Goal: Information Seeking & Learning: Stay updated

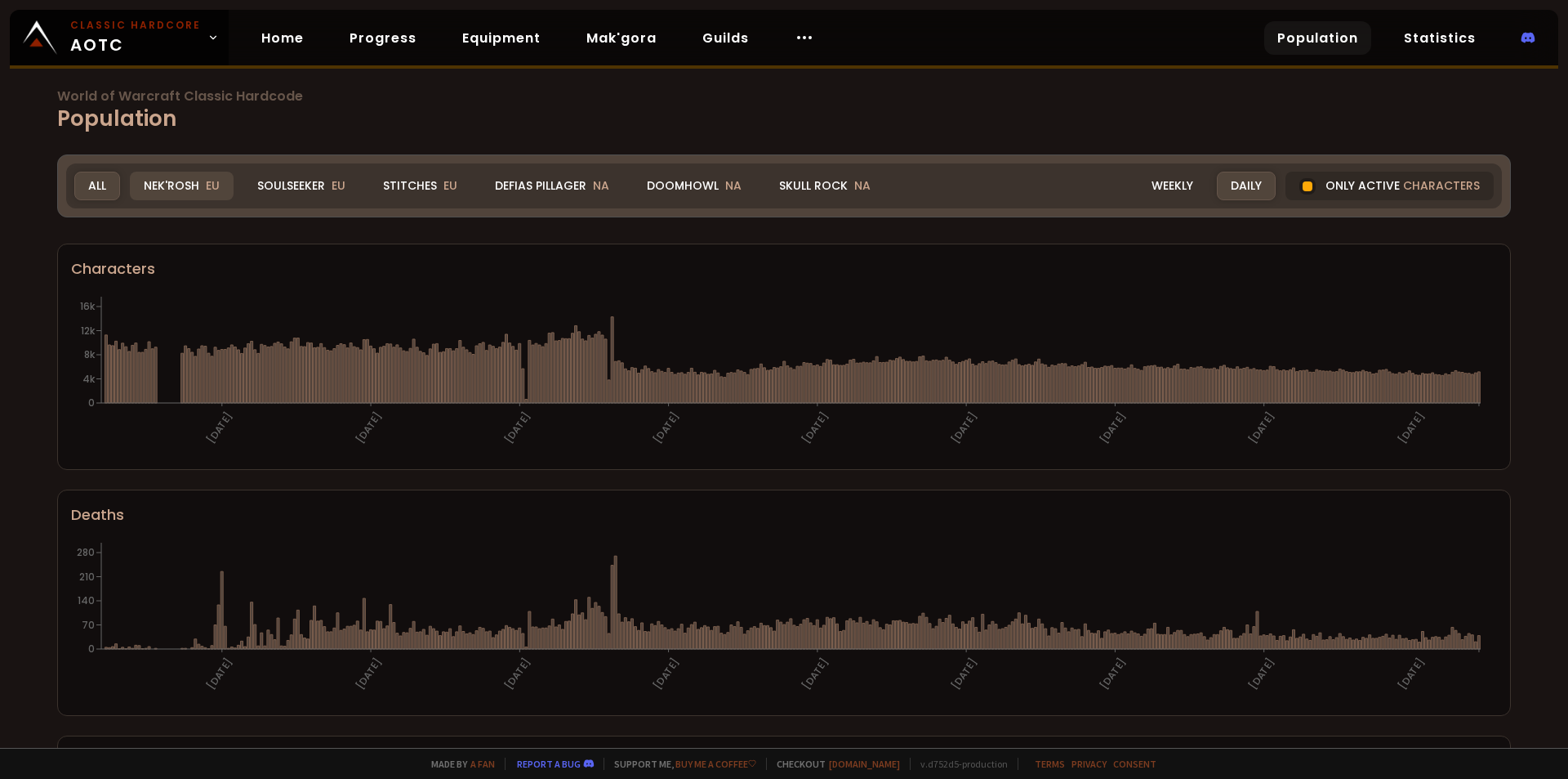
click at [198, 192] on div "Nek'Rosh EU" at bounding box center [181, 186] width 104 height 29
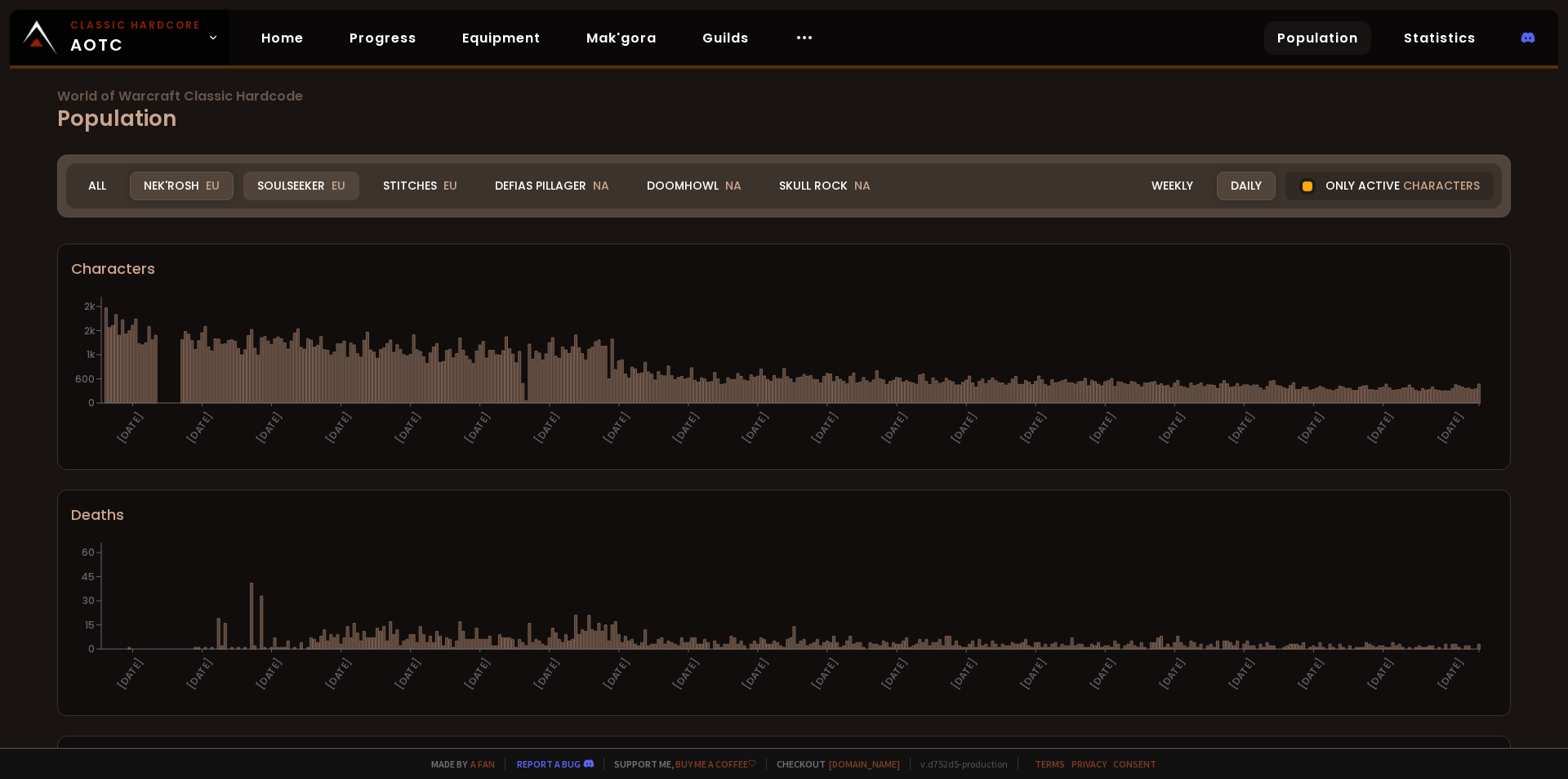
click at [310, 179] on div "Soulseeker EU" at bounding box center [302, 186] width 116 height 29
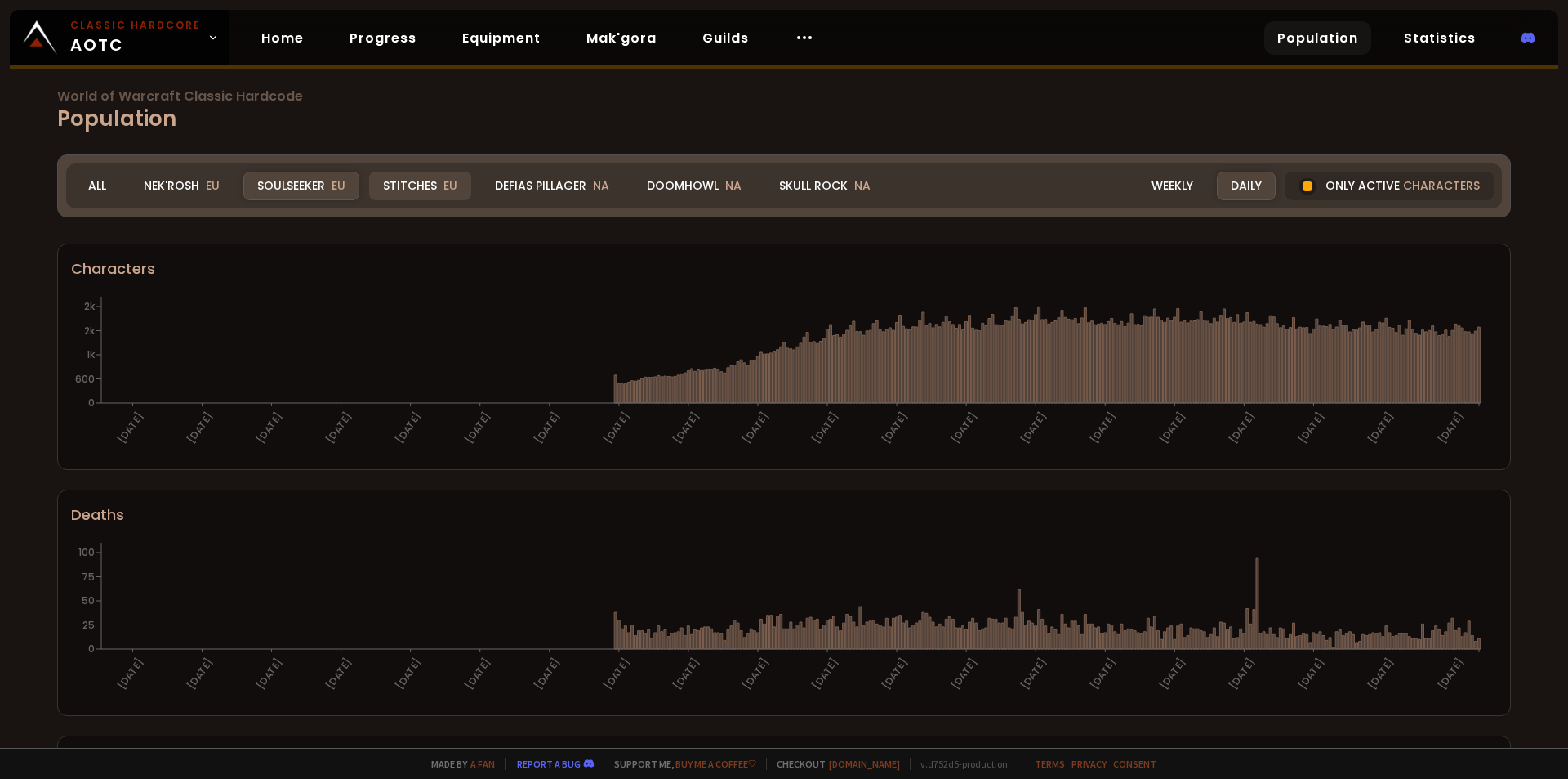
click at [419, 180] on div "Stitches EU" at bounding box center [420, 186] width 102 height 29
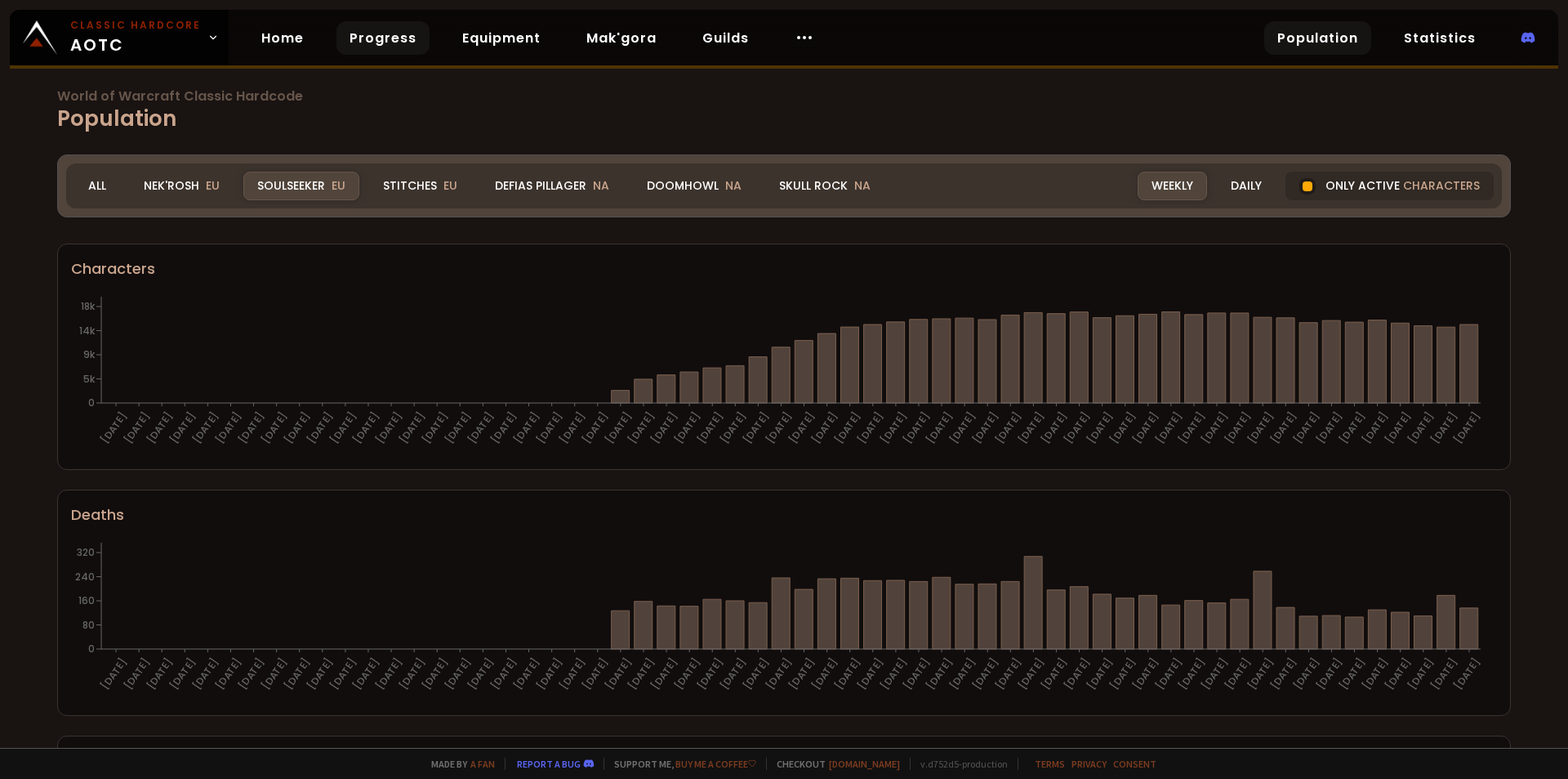
click at [367, 26] on link "Progress" at bounding box center [384, 37] width 93 height 33
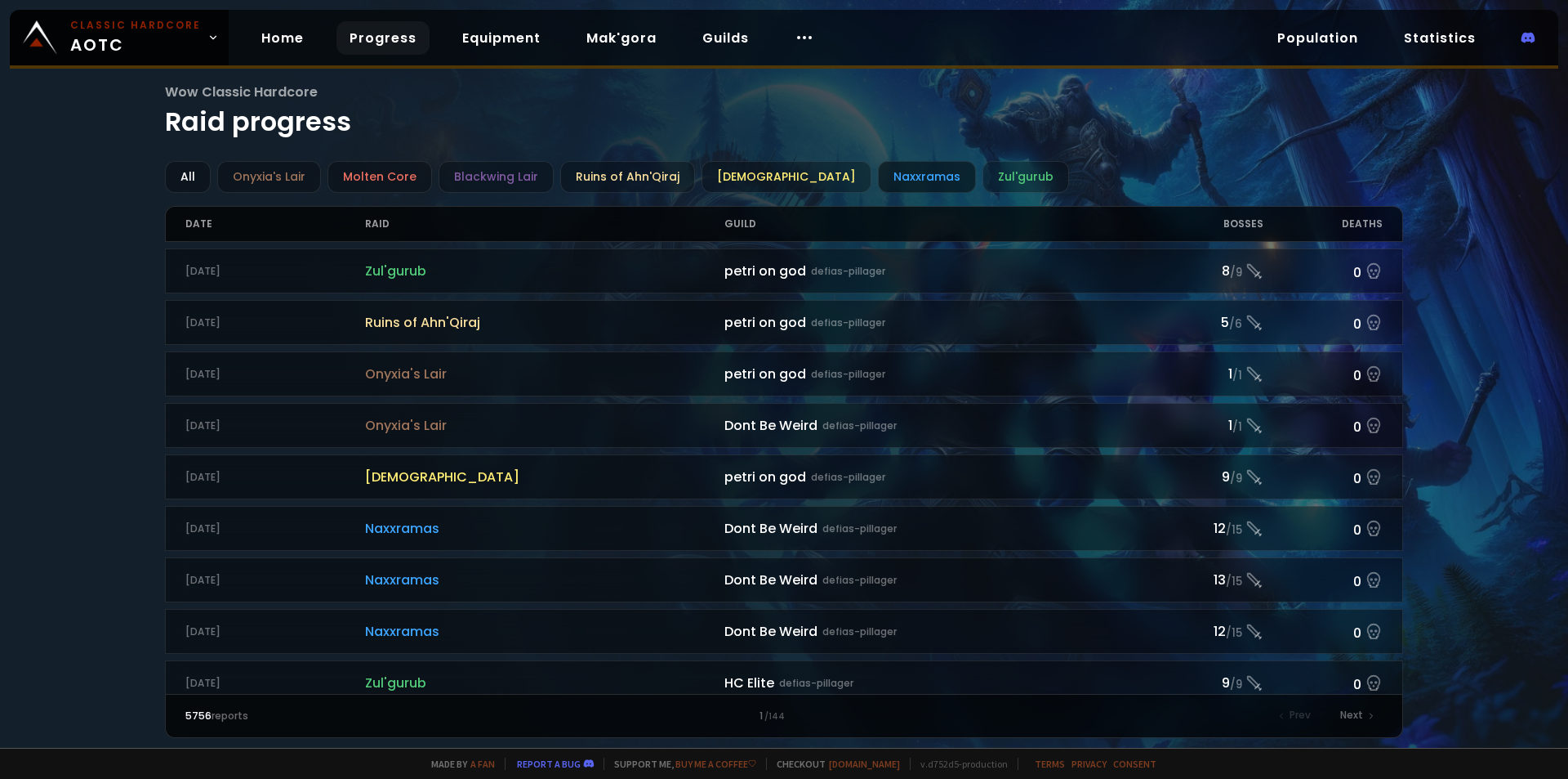
click at [878, 186] on div "Naxxramas" at bounding box center [926, 176] width 98 height 31
